Goal: Entertainment & Leisure: Consume media (video, audio)

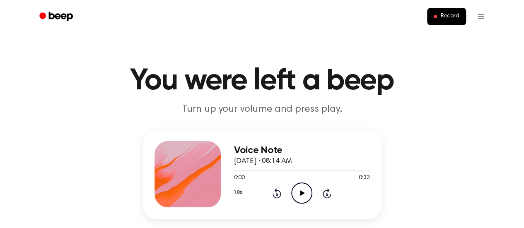
click at [302, 196] on icon "Play Audio" at bounding box center [301, 193] width 21 height 21
click at [302, 196] on icon "Pause Audio" at bounding box center [301, 193] width 21 height 21
click at [299, 183] on icon "Play Audio" at bounding box center [301, 193] width 21 height 21
click at [299, 183] on icon "Pause Audio" at bounding box center [301, 193] width 21 height 21
click at [307, 196] on icon "Play Audio" at bounding box center [301, 193] width 21 height 21
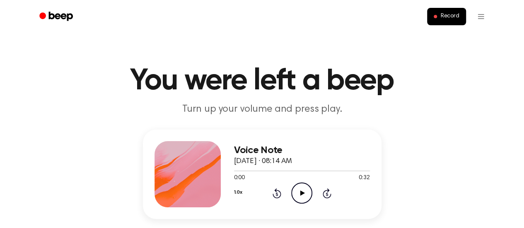
click at [297, 188] on icon "Play Audio" at bounding box center [301, 193] width 21 height 21
click at [298, 180] on div "0:00 0:27" at bounding box center [302, 178] width 136 height 9
click at [300, 190] on icon "Play Audio" at bounding box center [301, 193] width 21 height 21
click at [301, 196] on icon "Pause Audio" at bounding box center [301, 193] width 21 height 21
click at [304, 188] on icon "Play Audio" at bounding box center [301, 193] width 21 height 21
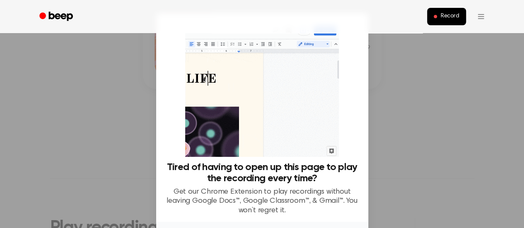
scroll to position [63, 0]
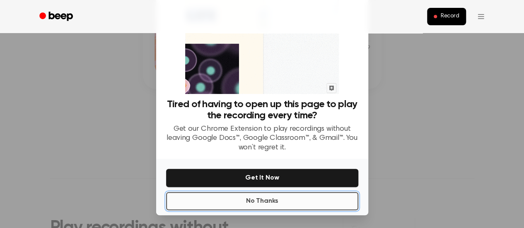
click at [292, 200] on button "No Thanks" at bounding box center [262, 201] width 192 height 18
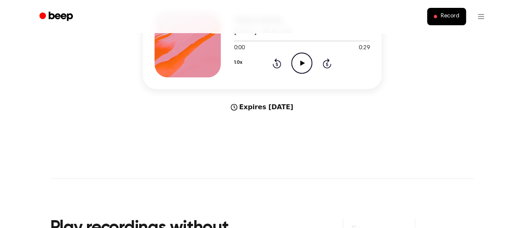
scroll to position [0, 0]
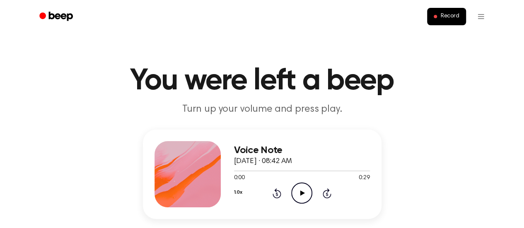
click at [300, 194] on icon "Play Audio" at bounding box center [301, 193] width 21 height 21
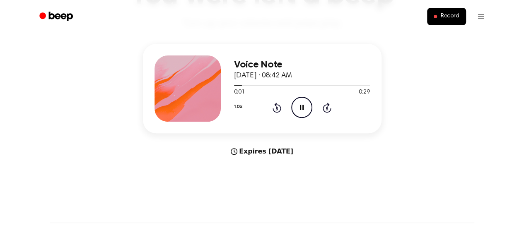
scroll to position [85, 0]
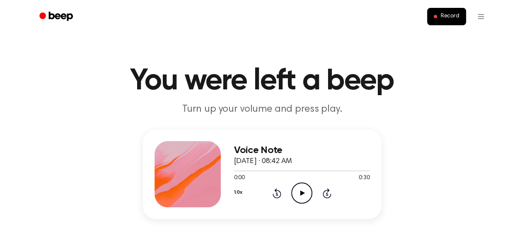
click at [297, 189] on icon "Play Audio" at bounding box center [301, 193] width 21 height 21
click at [260, 168] on div at bounding box center [302, 170] width 136 height 7
click at [311, 195] on circle at bounding box center [302, 193] width 20 height 20
click at [301, 193] on icon "Pause Audio" at bounding box center [301, 193] width 21 height 21
click at [297, 192] on icon "Play Audio" at bounding box center [301, 193] width 21 height 21
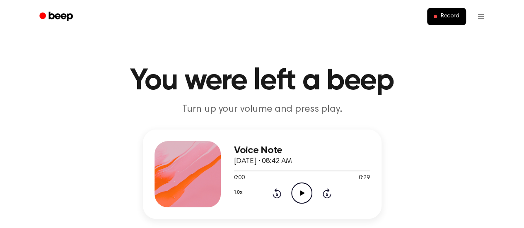
click at [302, 192] on icon at bounding box center [302, 193] width 5 height 5
click at [296, 188] on icon "Play Audio" at bounding box center [301, 193] width 21 height 21
click at [300, 184] on icon "Play Audio" at bounding box center [301, 193] width 21 height 21
drag, startPoint x: 300, startPoint y: 184, endPoint x: 297, endPoint y: 190, distance: 6.1
click at [297, 190] on icon "Pause Audio" at bounding box center [301, 193] width 21 height 21
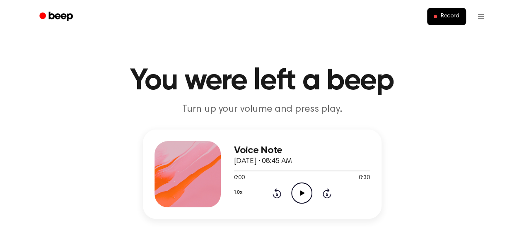
click at [303, 190] on icon "Play Audio" at bounding box center [301, 193] width 21 height 21
click at [298, 190] on icon "Play Audio" at bounding box center [301, 193] width 21 height 21
click at [307, 183] on icon "Play Audio" at bounding box center [301, 193] width 21 height 21
click at [261, 170] on div at bounding box center [302, 170] width 136 height 7
click at [302, 193] on icon at bounding box center [302, 193] width 5 height 5
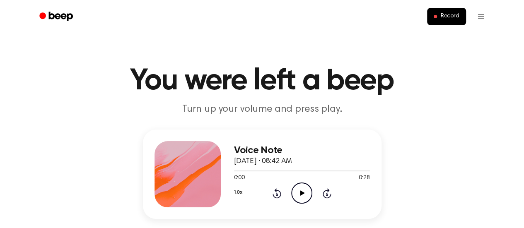
click at [299, 192] on icon "Play Audio" at bounding box center [301, 193] width 21 height 21
click at [305, 199] on icon "Play Audio" at bounding box center [301, 193] width 21 height 21
click at [304, 197] on icon "Play Audio" at bounding box center [301, 193] width 21 height 21
click at [303, 188] on icon "Play Audio" at bounding box center [301, 193] width 21 height 21
click at [299, 192] on icon "Play Audio" at bounding box center [301, 193] width 21 height 21
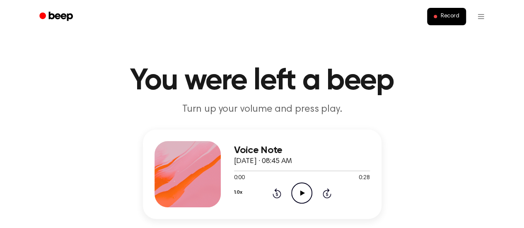
click at [302, 194] on icon at bounding box center [302, 193] width 5 height 5
click at [297, 192] on icon "Play Audio" at bounding box center [301, 193] width 21 height 21
click at [297, 192] on icon "Pause Audio" at bounding box center [301, 193] width 21 height 21
click at [297, 192] on icon "Play Audio" at bounding box center [301, 193] width 21 height 21
click at [300, 193] on icon "Play Audio" at bounding box center [301, 193] width 21 height 21
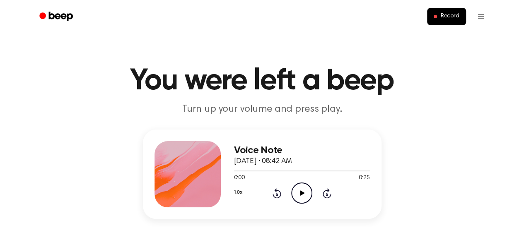
click at [300, 186] on icon "Play Audio" at bounding box center [301, 193] width 21 height 21
click at [305, 201] on icon "Play Audio" at bounding box center [301, 193] width 21 height 21
click at [311, 196] on circle at bounding box center [302, 193] width 20 height 20
click at [297, 190] on icon "Play Audio" at bounding box center [301, 193] width 21 height 21
click at [307, 196] on icon "Play Audio" at bounding box center [301, 193] width 21 height 21
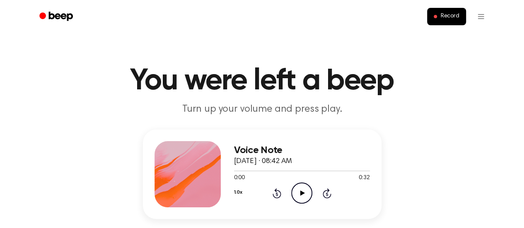
click at [298, 191] on icon "Play Audio" at bounding box center [301, 193] width 21 height 21
click at [303, 188] on icon "Play Audio" at bounding box center [301, 193] width 21 height 21
click at [297, 183] on icon "Play Audio" at bounding box center [301, 193] width 21 height 21
click at [299, 188] on icon "Play Audio" at bounding box center [301, 193] width 21 height 21
click at [301, 188] on icon "Play Audio" at bounding box center [301, 193] width 21 height 21
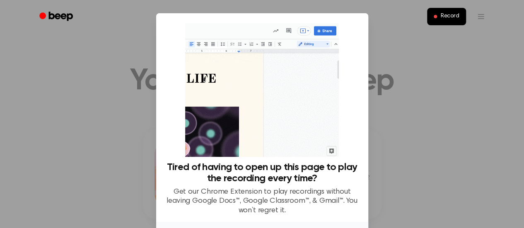
scroll to position [63, 0]
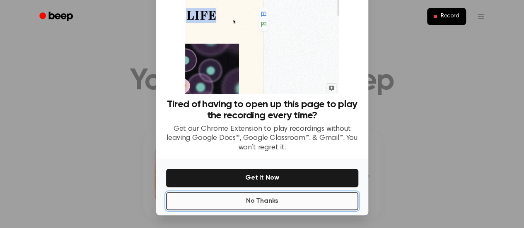
click at [279, 197] on button "No Thanks" at bounding box center [262, 201] width 192 height 18
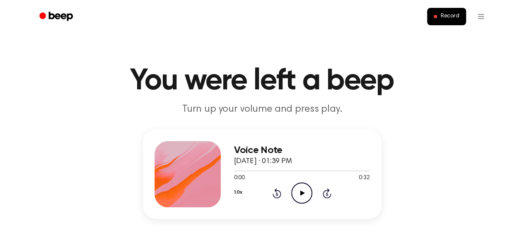
click at [301, 193] on icon at bounding box center [302, 193] width 5 height 5
click at [299, 188] on icon "Play Audio" at bounding box center [301, 193] width 21 height 21
